Goal: Task Accomplishment & Management: Use online tool/utility

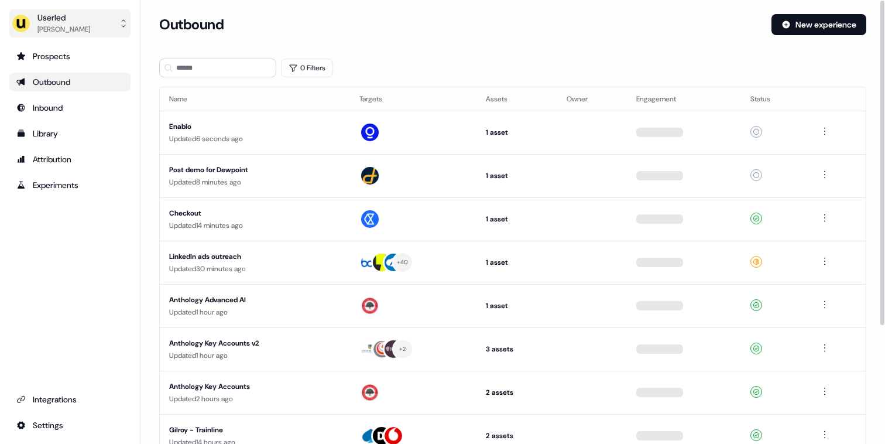
click at [107, 20] on button "Userled Tristan Saunders" at bounding box center [69, 23] width 121 height 28
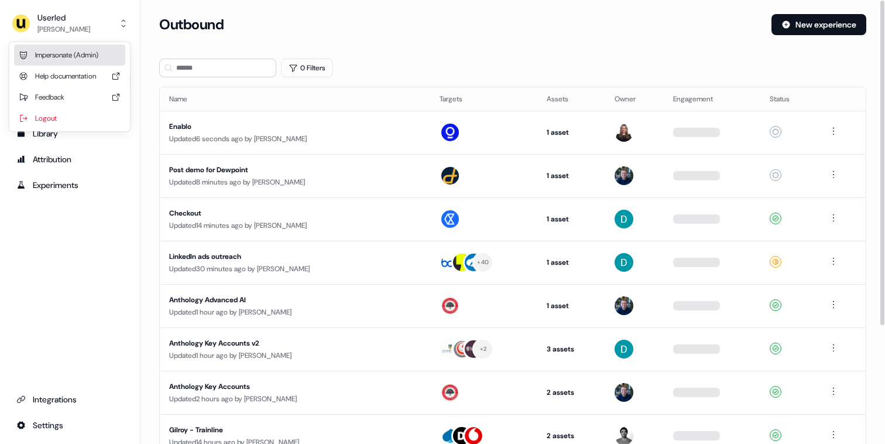
click at [80, 56] on div "Impersonate (Admin)" at bounding box center [69, 54] width 111 height 21
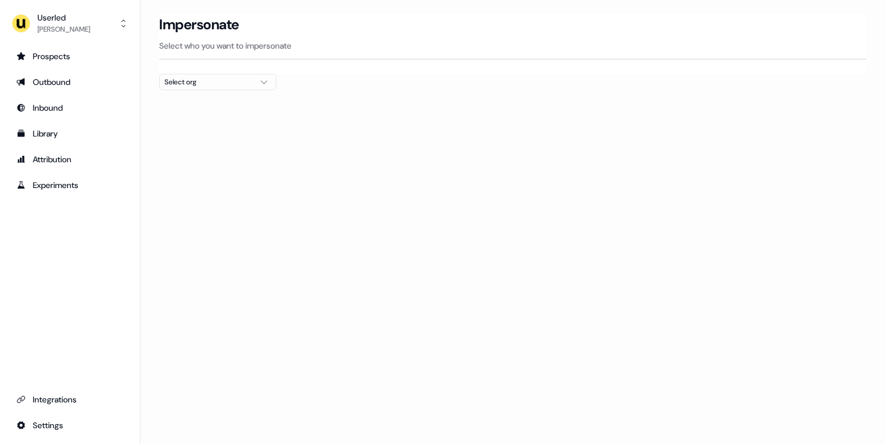
click at [262, 82] on icon "button" at bounding box center [264, 81] width 14 height 9
type input "***"
click at [189, 123] on div "Kpler" at bounding box center [218, 124] width 116 height 19
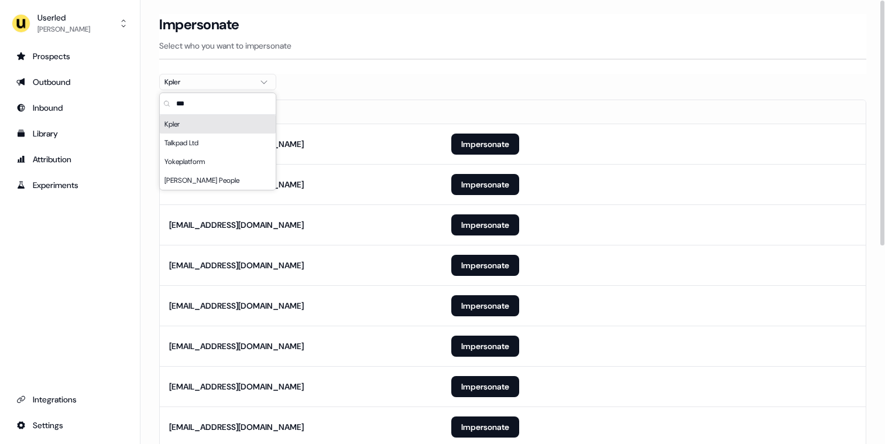
click at [145, 129] on section "Loading... Impersonate Select who you want to impersonate Kpler Email anoel-ext…" at bounding box center [512, 408] width 745 height 789
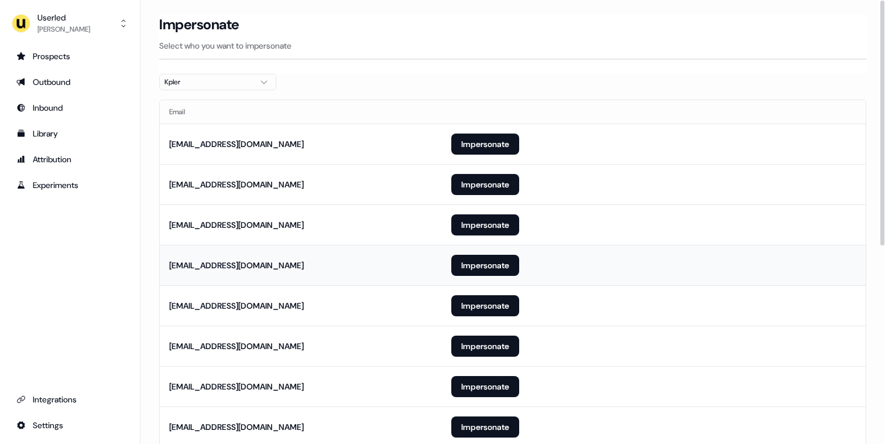
scroll to position [359, 0]
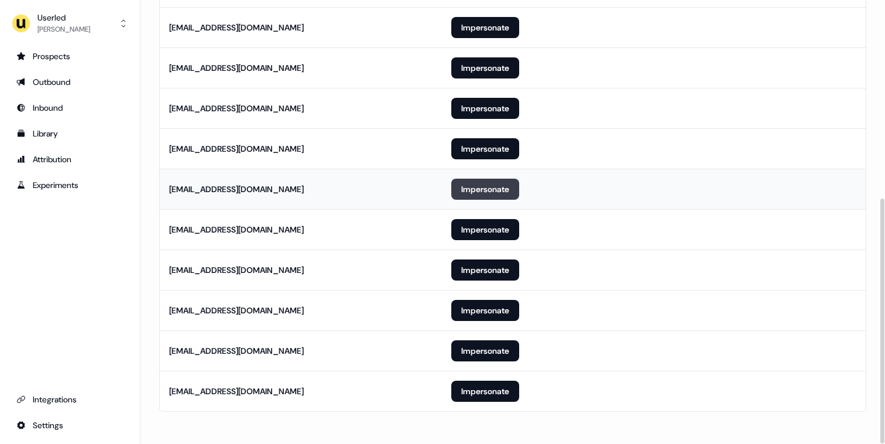
click at [466, 190] on button "Impersonate" at bounding box center [485, 189] width 68 height 21
